Goal: Task Accomplishment & Management: Complete application form

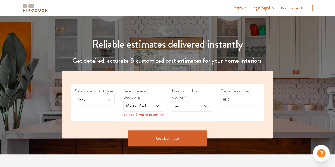
scroll to position [53, 0]
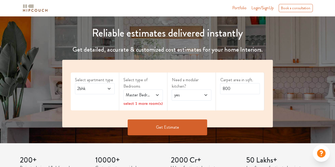
click at [108, 87] on icon at bounding box center [109, 89] width 4 height 4
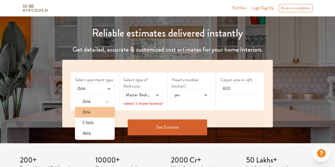
click at [96, 110] on div "3bhk" at bounding box center [96, 112] width 37 height 6
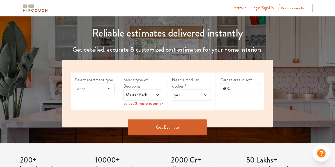
click at [158, 94] on icon at bounding box center [157, 95] width 4 height 4
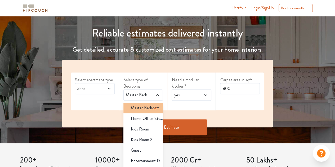
click at [148, 108] on span "Master Bedroom" at bounding box center [145, 108] width 29 height 6
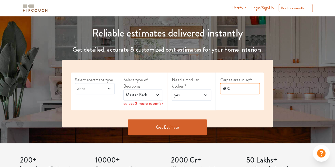
drag, startPoint x: 237, startPoint y: 88, endPoint x: 206, endPoint y: 84, distance: 31.5
click at [206, 84] on div "Select apartment type 3bhk Select type of Bedrooms Master Bedroom select 2 more…" at bounding box center [167, 94] width 211 height 68
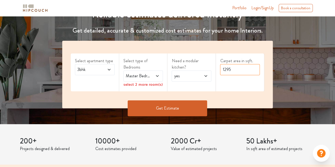
scroll to position [80, 0]
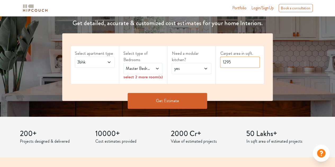
type input "1295"
click at [155, 77] on div "select 2 more room(s)" at bounding box center [144, 77] width 40 height 6
click at [139, 70] on span "Master Bedroom" at bounding box center [138, 68] width 26 height 6
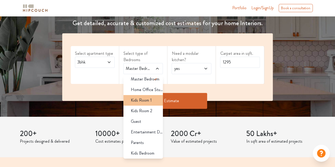
scroll to position [3, 0]
click at [147, 99] on span "Kids Room 1" at bounding box center [141, 99] width 21 height 6
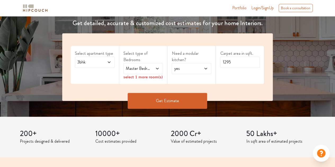
click at [158, 78] on div "select 1 more room(s)" at bounding box center [144, 77] width 40 height 6
click at [158, 67] on icon at bounding box center [157, 69] width 4 height 4
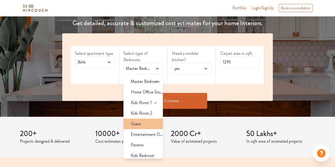
click at [143, 122] on div "Guest" at bounding box center [145, 124] width 37 height 6
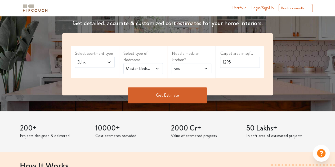
click at [160, 93] on button "Get Estimate" at bounding box center [168, 95] width 80 height 16
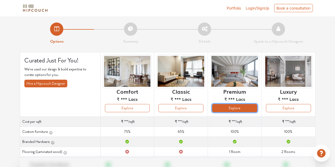
click at [238, 109] on button "Explore" at bounding box center [234, 108] width 45 height 8
